Goal: Information Seeking & Learning: Understand process/instructions

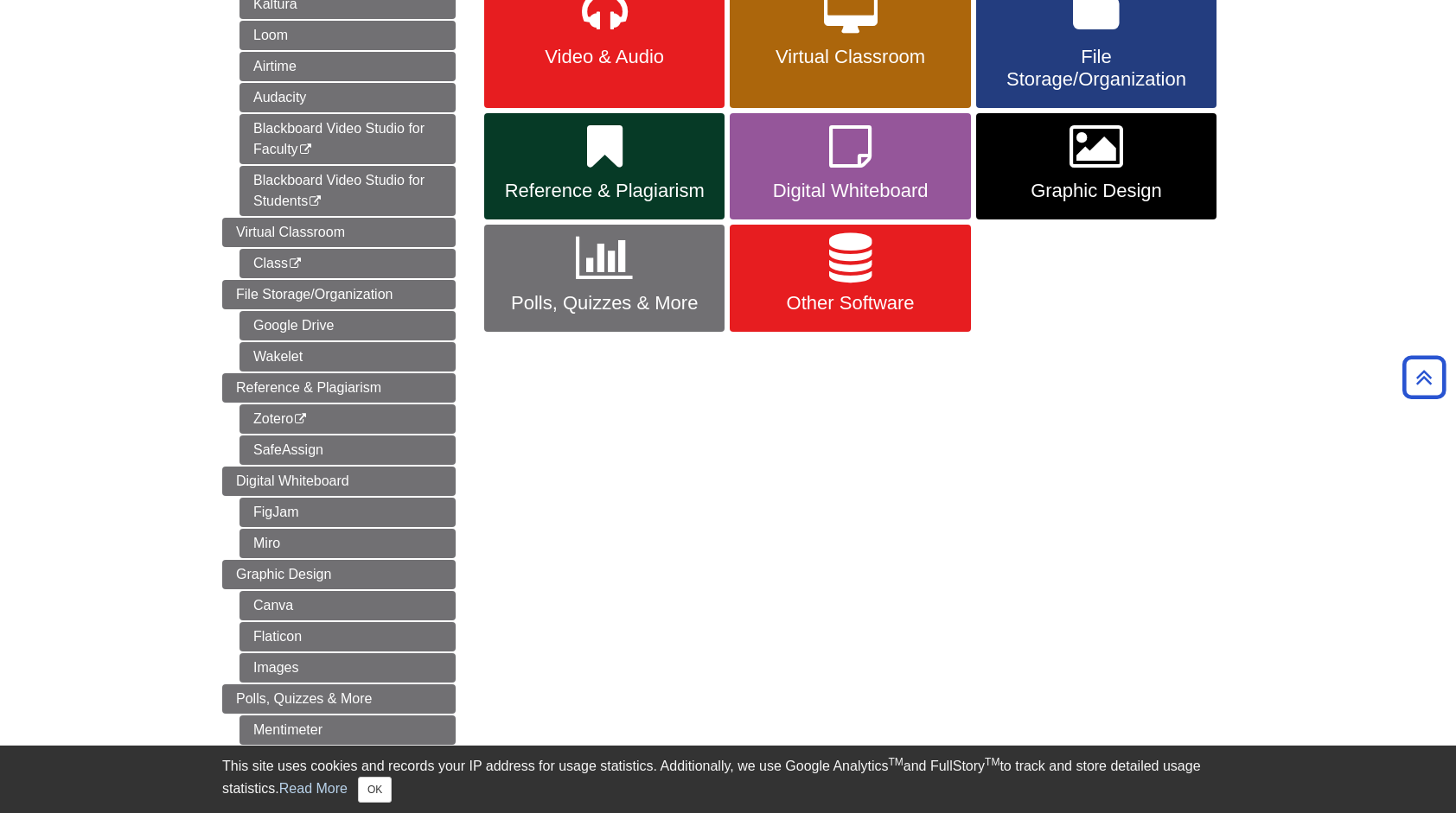
scroll to position [322, 0]
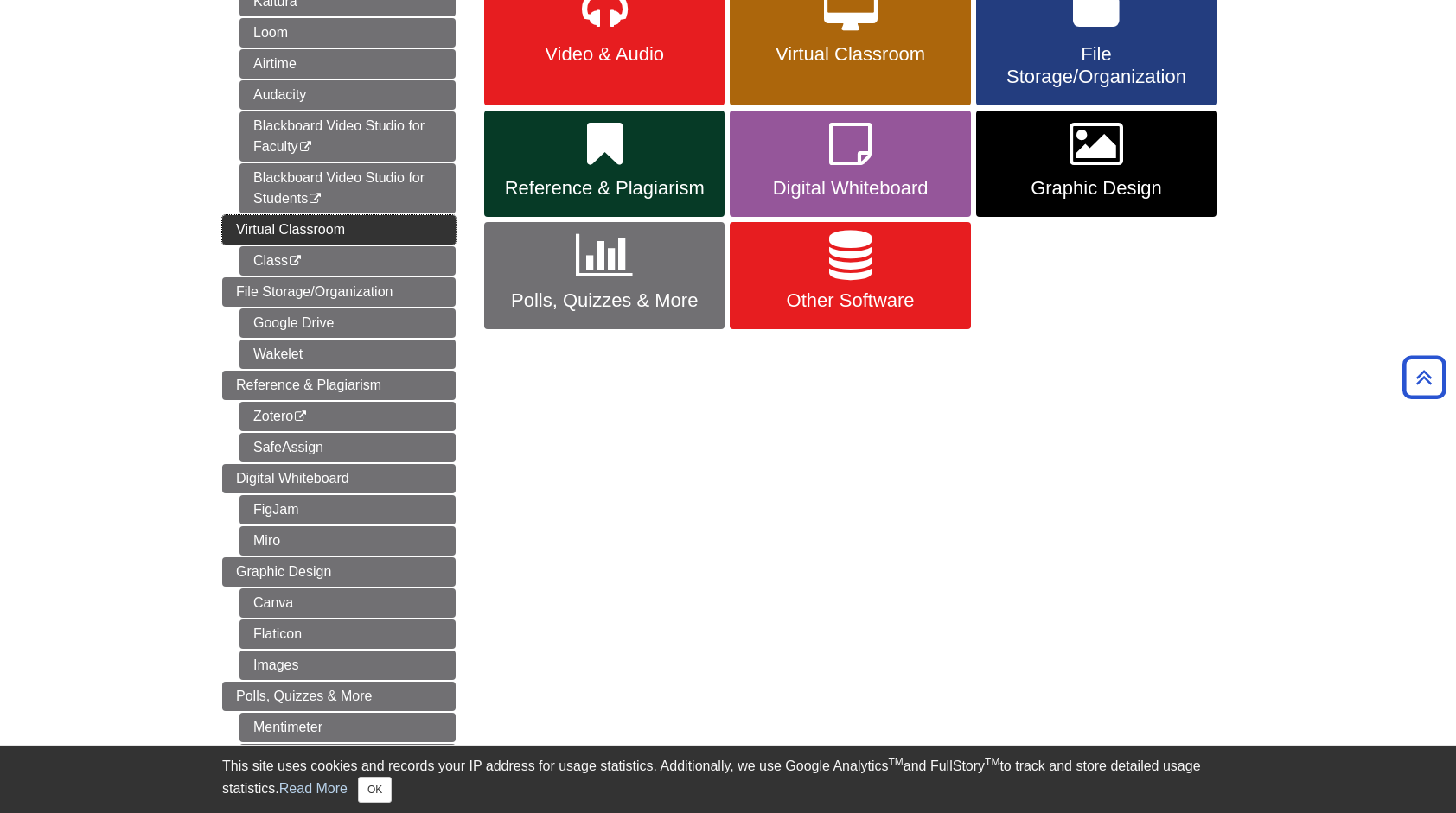
click at [386, 236] on link "Virtual Classroom" at bounding box center [339, 230] width 233 height 30
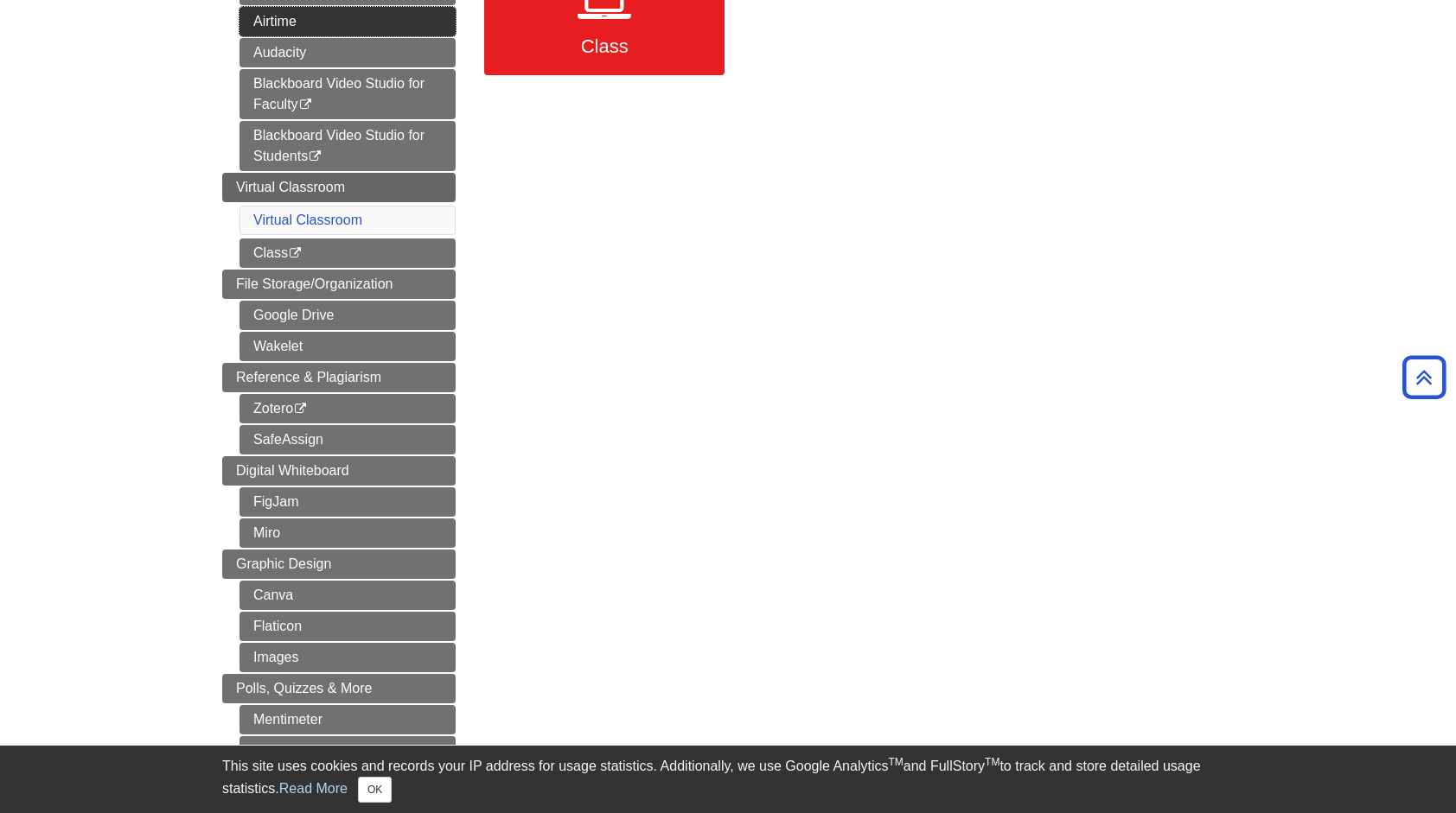
scroll to position [330, 0]
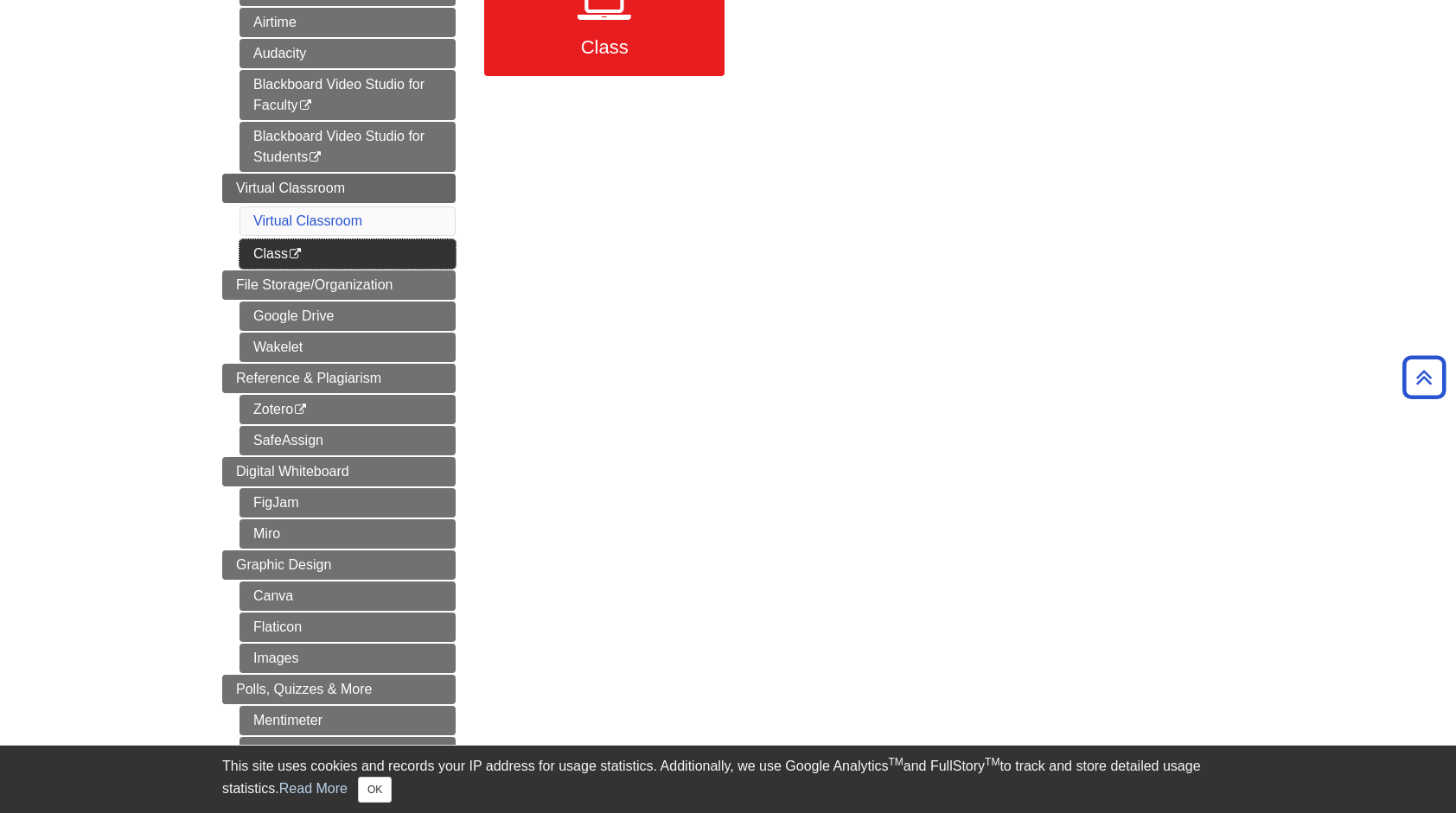
click at [336, 249] on link "Class This link opens in a new window" at bounding box center [347, 255] width 216 height 30
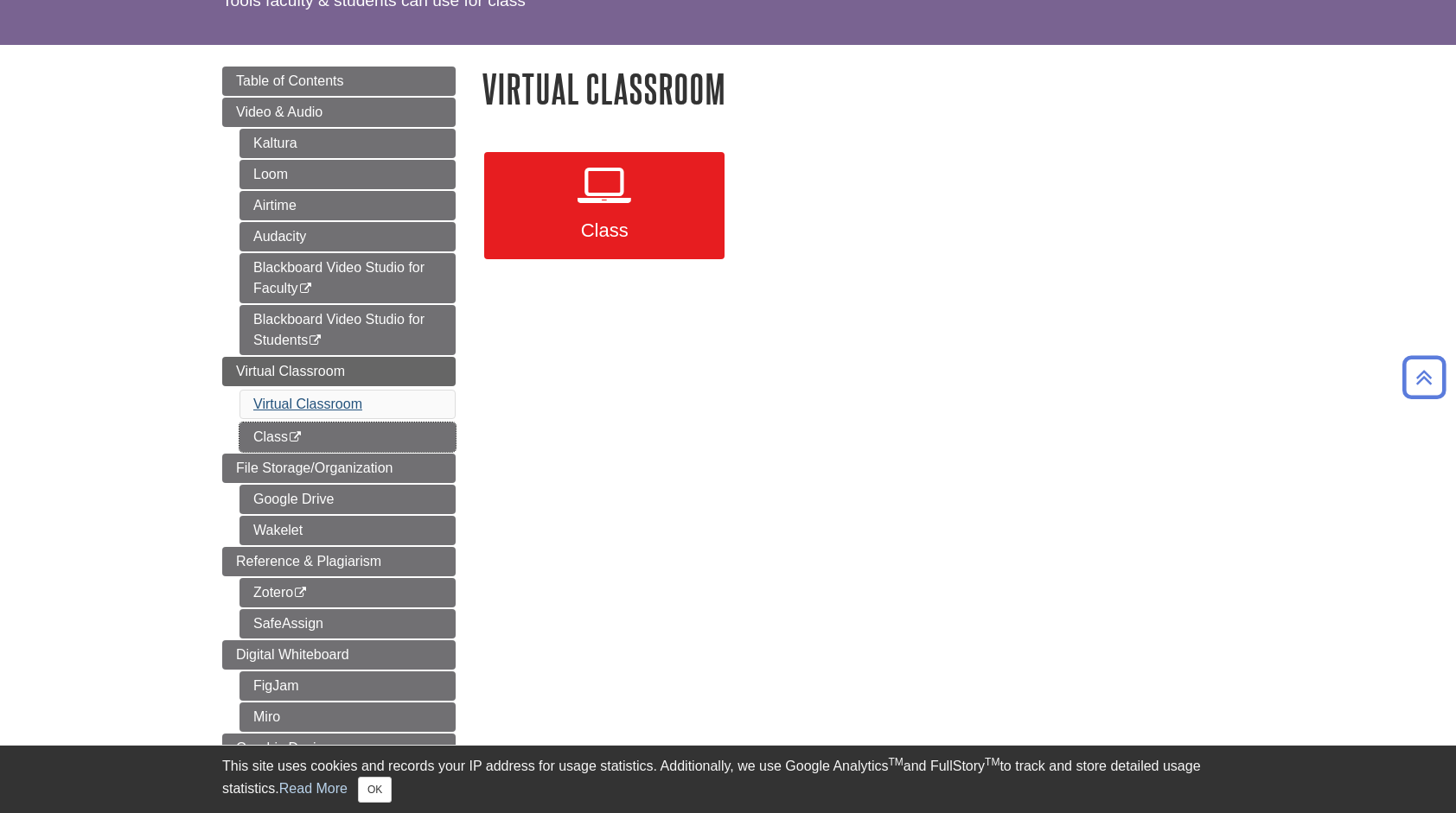
scroll to position [127, 0]
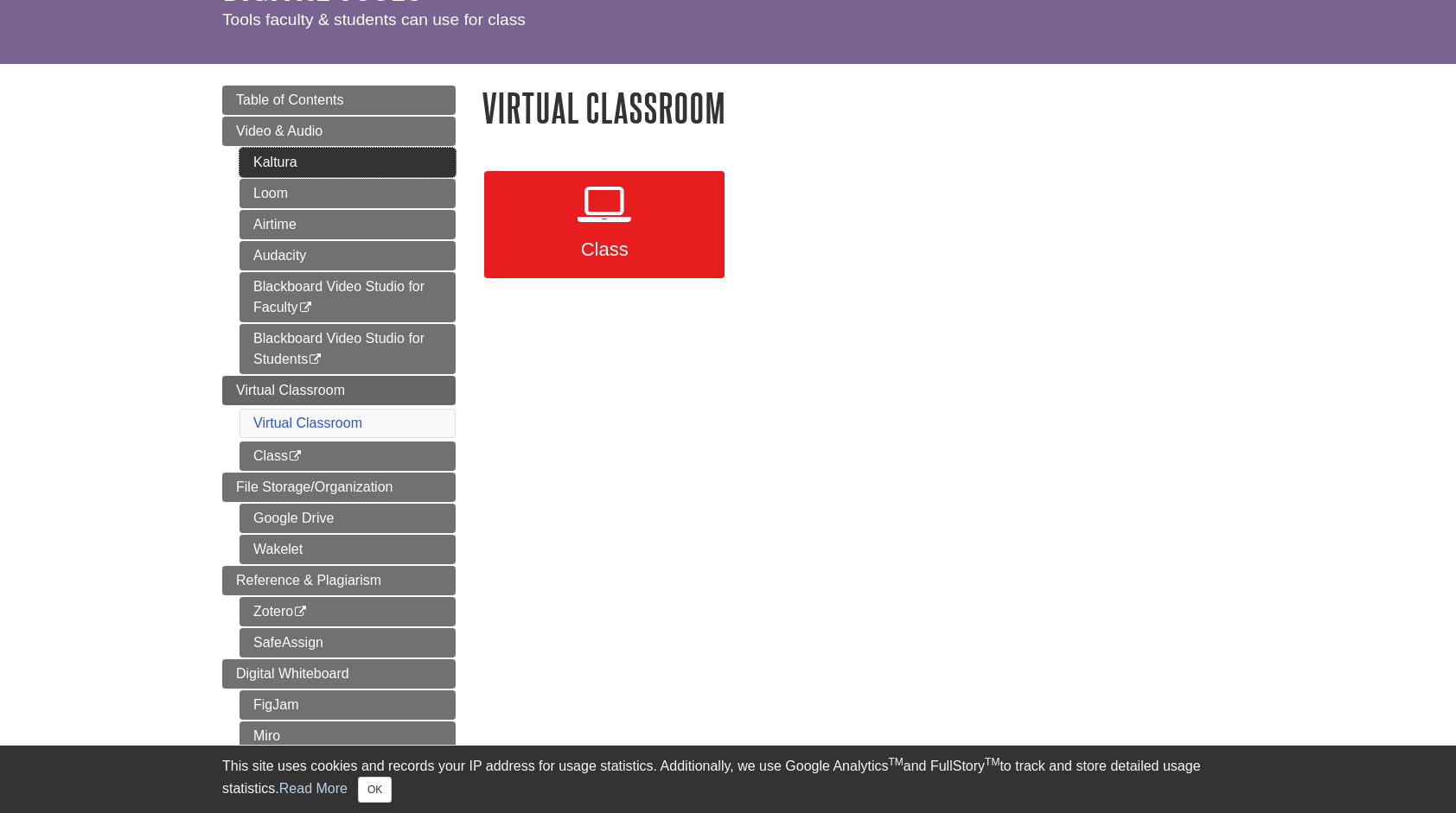
click at [329, 162] on link "Kaltura" at bounding box center [347, 163] width 216 height 30
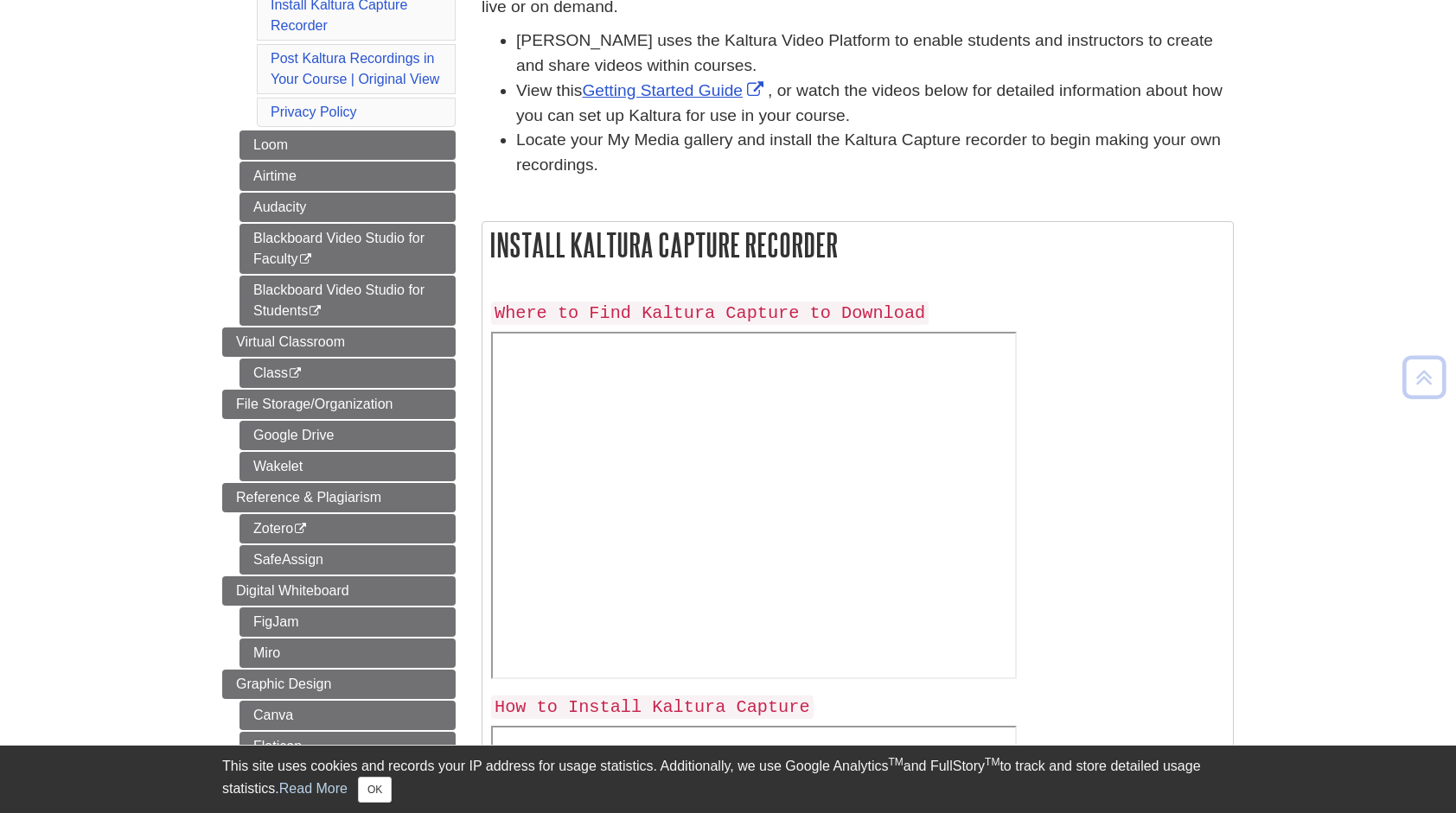
scroll to position [351, 0]
click at [697, 86] on link "Getting Started Guide" at bounding box center [674, 90] width 186 height 19
